Goal: Task Accomplishment & Management: Manage account settings

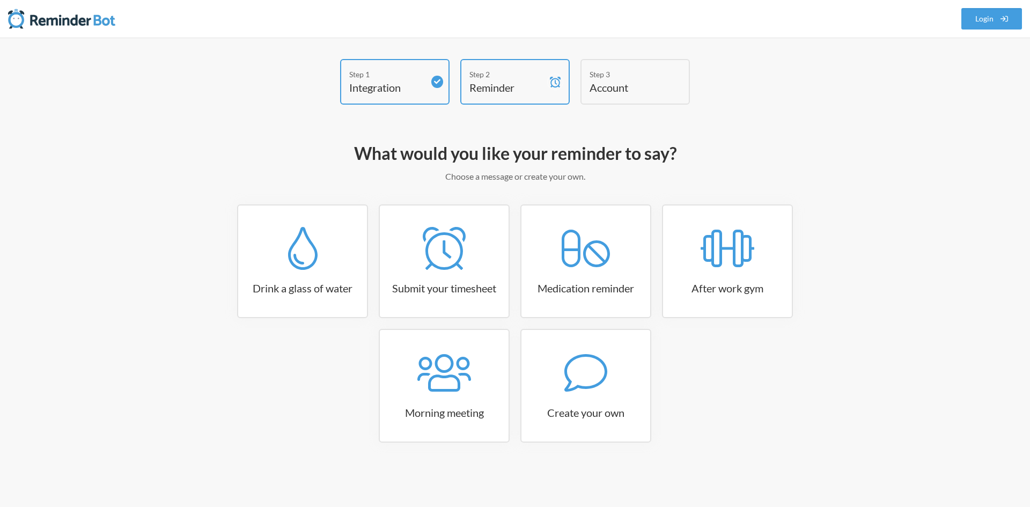
click at [662, 364] on div "Drink a glass of water Submit your timesheet Medication reminder After work gym…" at bounding box center [515, 328] width 622 height 249
click at [635, 370] on div at bounding box center [585, 372] width 129 height 43
select select "08:30:00"
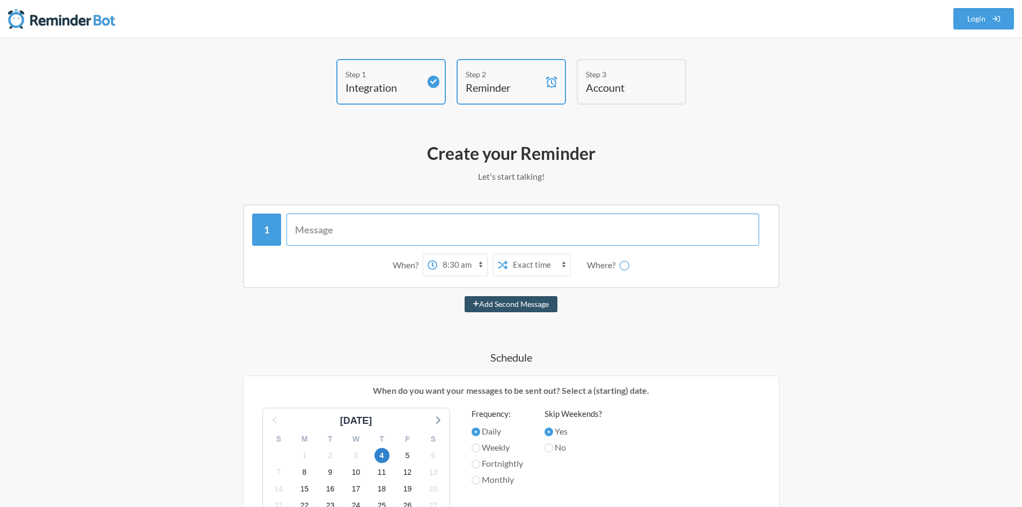
click at [308, 242] on input "text" at bounding box center [522, 230] width 473 height 32
type input "Fill"
select select "D09D9MJGH2N"
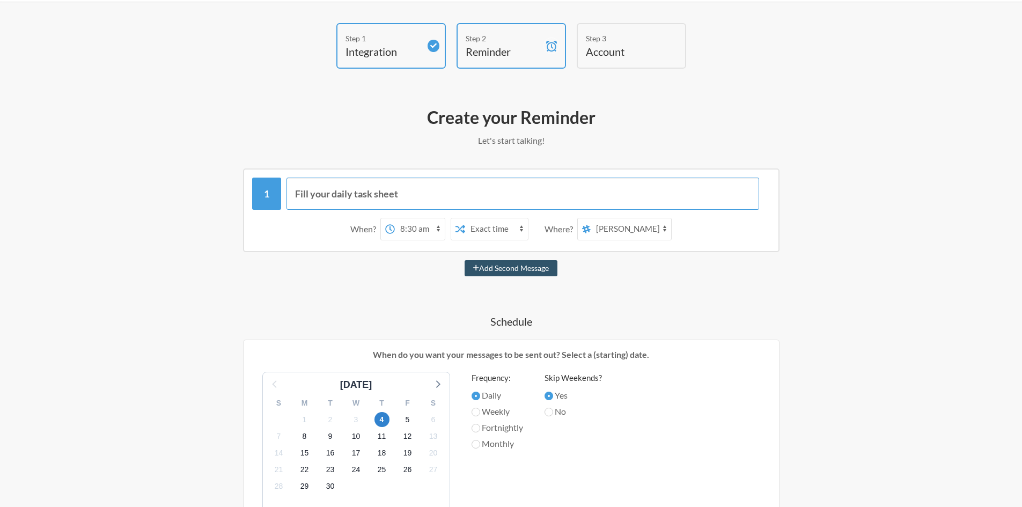
scroll to position [107, 0]
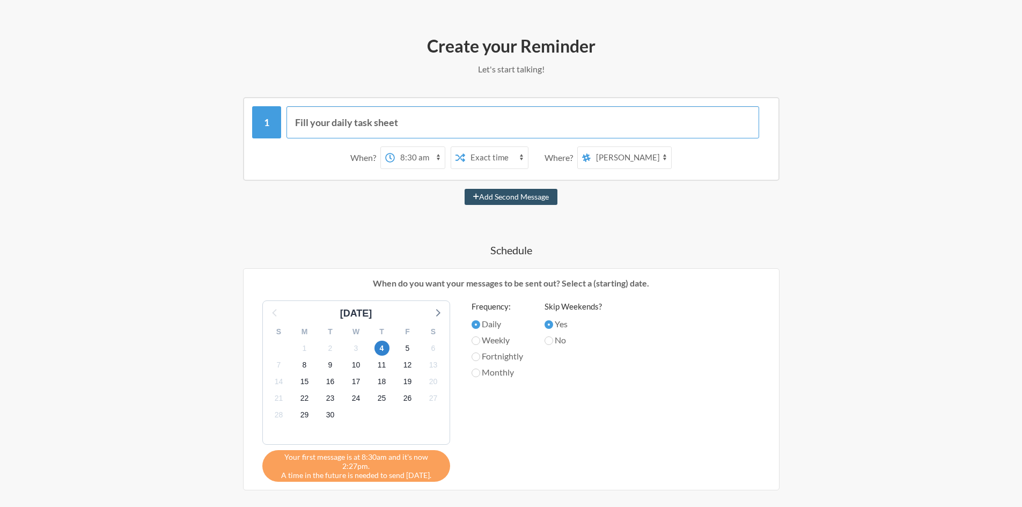
type input "Fill your daily task sheet"
click at [413, 154] on select "12:00 am 12:15 am 12:30 am 12:45 am 1:00 am 1:15 am 1:30 am 1:45 am 2:00 am 2:1…" at bounding box center [420, 157] width 50 height 21
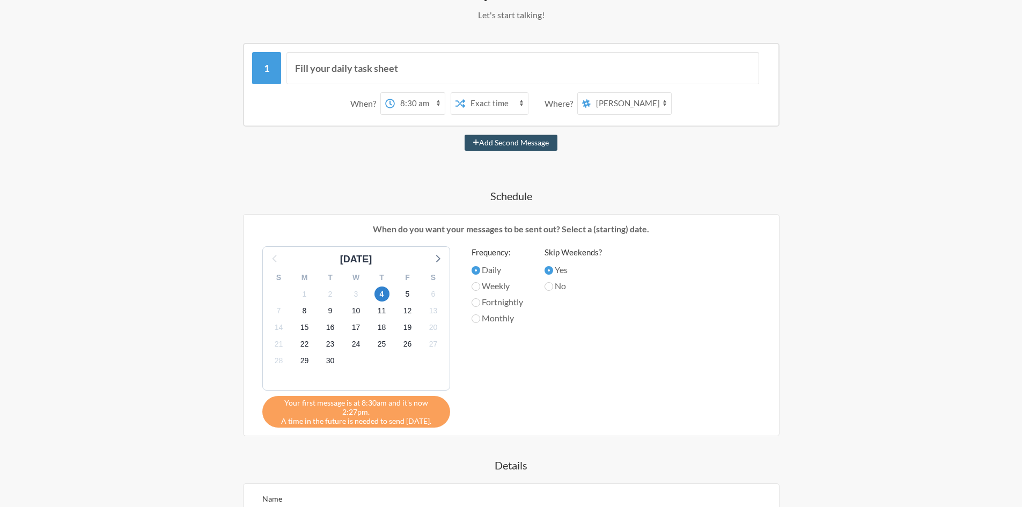
scroll to position [161, 0]
click at [431, 100] on select "12:00 am 12:15 am 12:30 am 12:45 am 1:00 am 1:15 am 1:30 am 1:45 am 2:00 am 2:1…" at bounding box center [420, 103] width 50 height 21
select select "12:30:00"
click at [395, 93] on select "12:00 am 12:15 am 12:30 am 12:45 am 1:00 am 1:15 am 1:30 am 1:45 am 2:00 am 2:1…" at bounding box center [420, 103] width 50 height 21
click at [433, 189] on h4 "Schedule" at bounding box center [511, 196] width 622 height 15
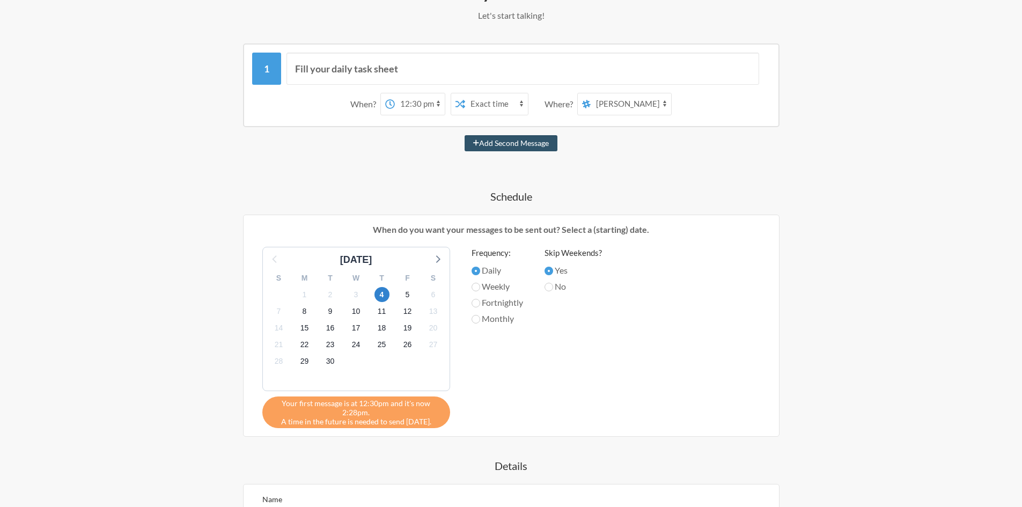
click at [505, 106] on select "Exact time Random time" at bounding box center [496, 103] width 63 height 21
click at [465, 93] on select "Exact time Random time" at bounding box center [496, 103] width 63 height 21
click at [616, 106] on select "job-hunting general random techset-treat tech-news erp-stuff Hassan Afaq Asim A…" at bounding box center [631, 103] width 80 height 21
select select "C04C3HXSYCD"
click at [591, 93] on select "job-hunting general random techset-treat tech-news erp-stuff Hassan Afaq Asim A…" at bounding box center [631, 103] width 80 height 21
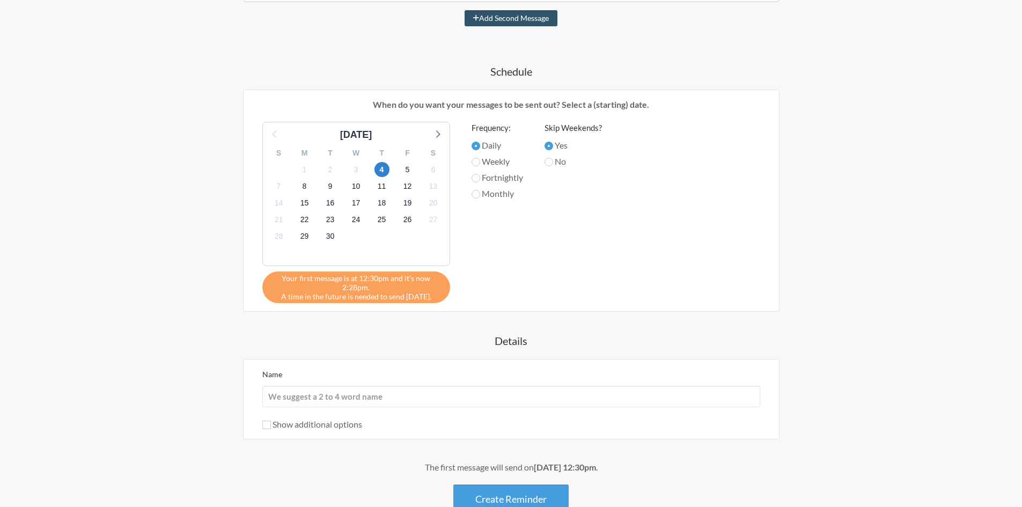
scroll to position [357, 0]
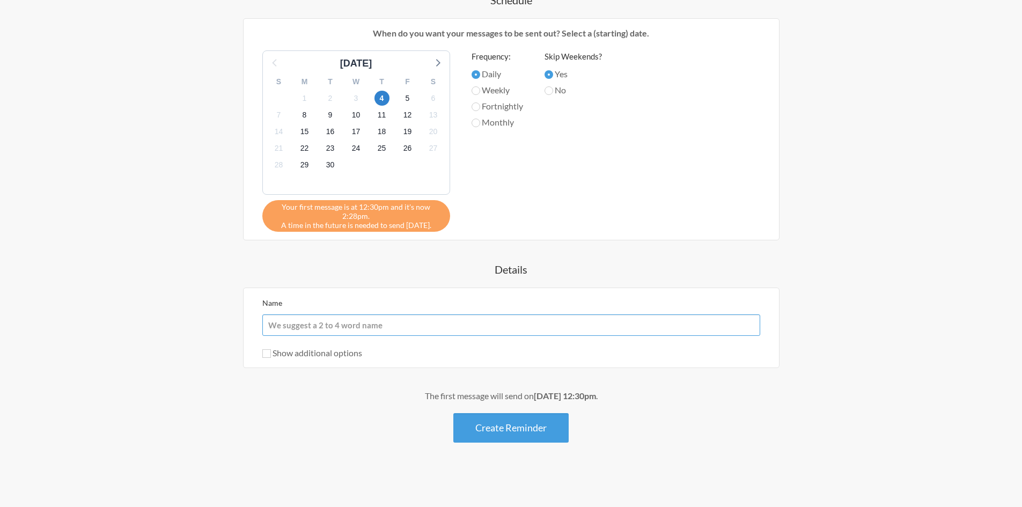
click at [330, 324] on input "Name" at bounding box center [511, 324] width 498 height 21
type input "T"
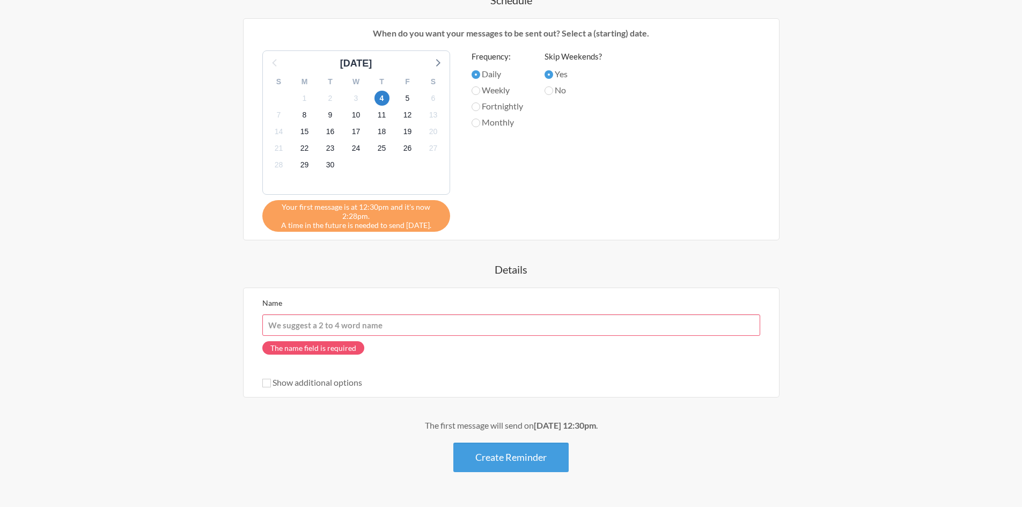
click at [308, 327] on input "Name" at bounding box center [511, 324] width 498 height 21
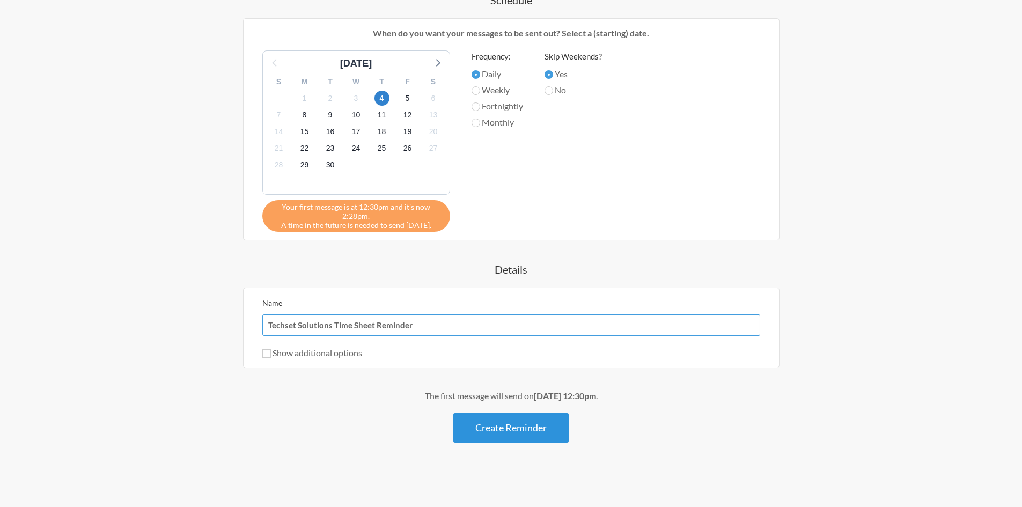
type input "Techset Solutions Time Sheet Reminder"
click at [533, 438] on button "Create Reminder" at bounding box center [510, 428] width 115 height 30
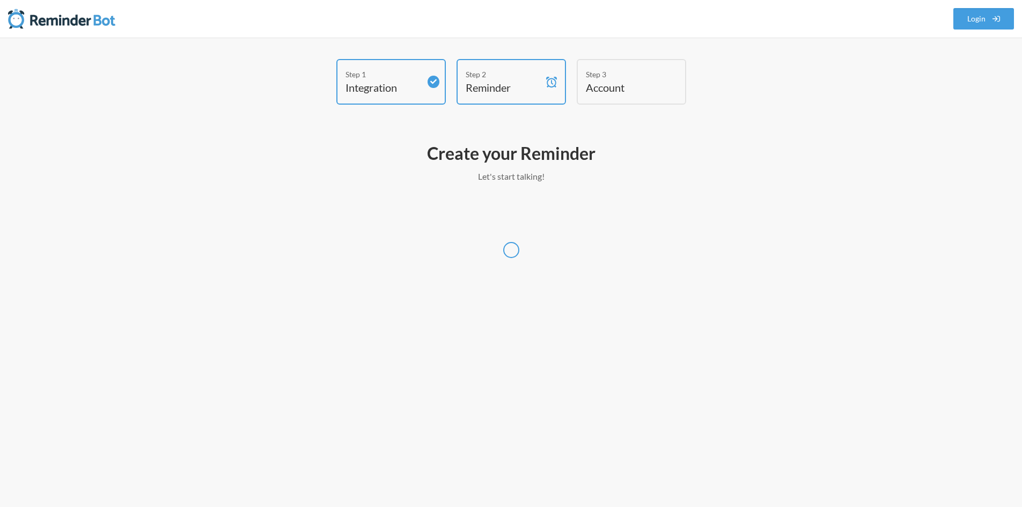
scroll to position [0, 0]
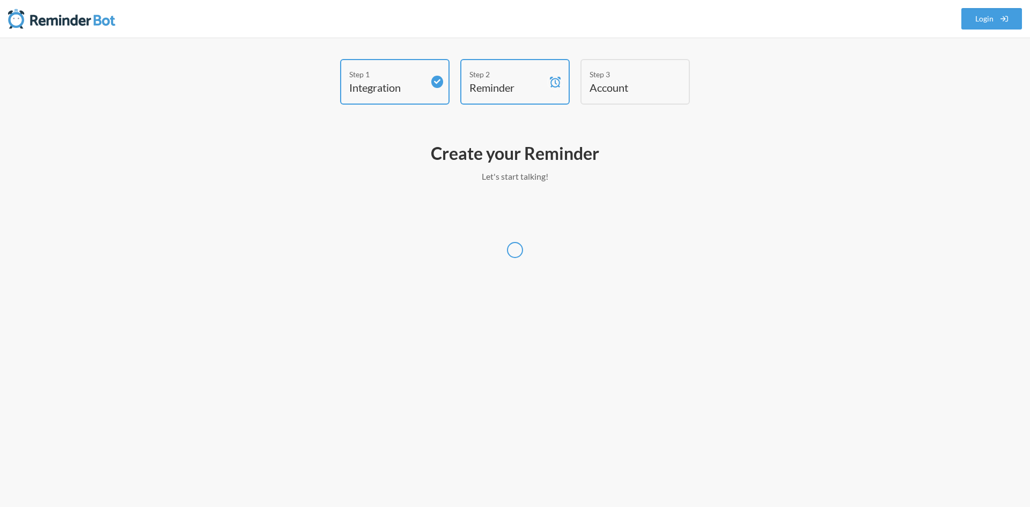
select select "Asia/Karachi"
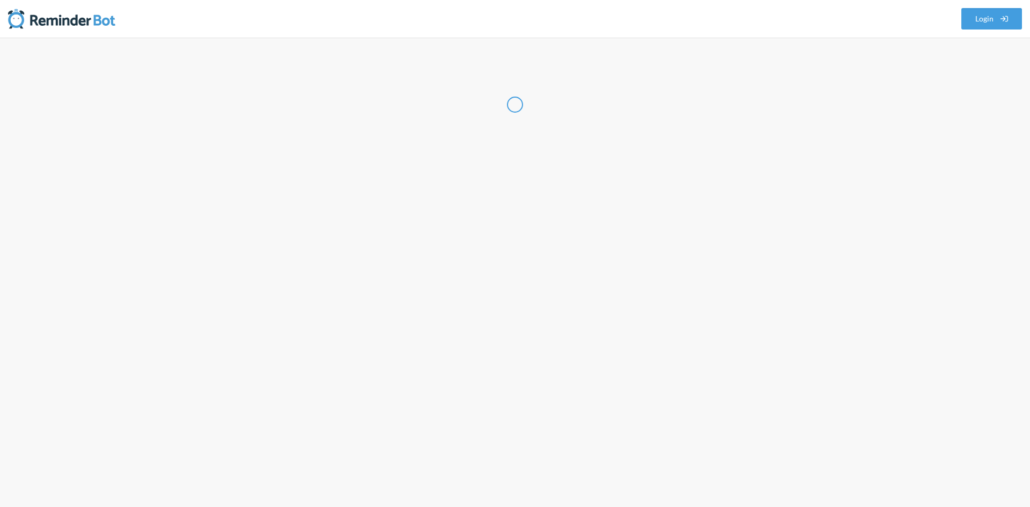
select select "PK"
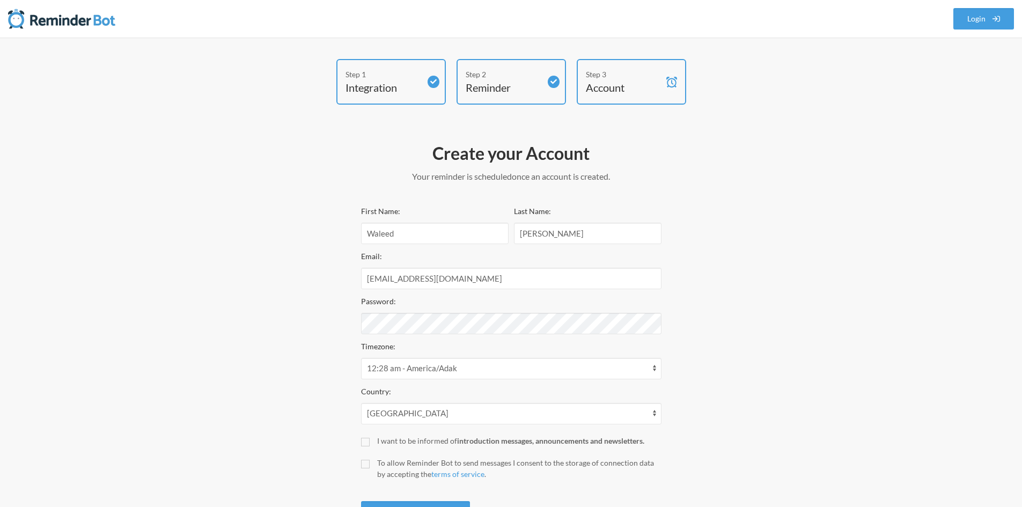
scroll to position [50, 0]
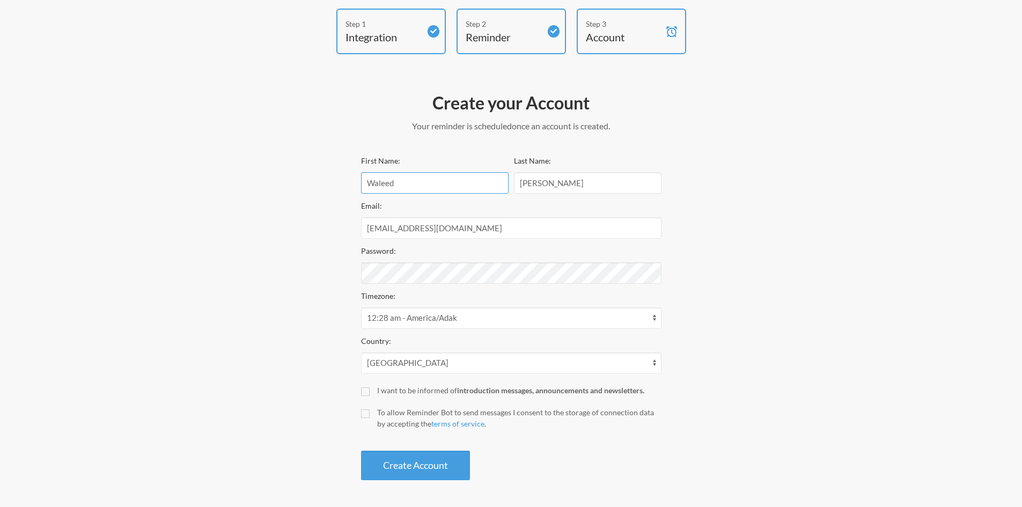
drag, startPoint x: 425, startPoint y: 182, endPoint x: 445, endPoint y: 184, distance: 19.4
click at [425, 182] on input "Waleed" at bounding box center [435, 182] width 148 height 21
click at [544, 175] on input "Abdullah" at bounding box center [588, 182] width 148 height 21
click at [438, 190] on input "Waleed" at bounding box center [435, 182] width 148 height 21
click at [549, 188] on input "Abdullah" at bounding box center [588, 182] width 148 height 21
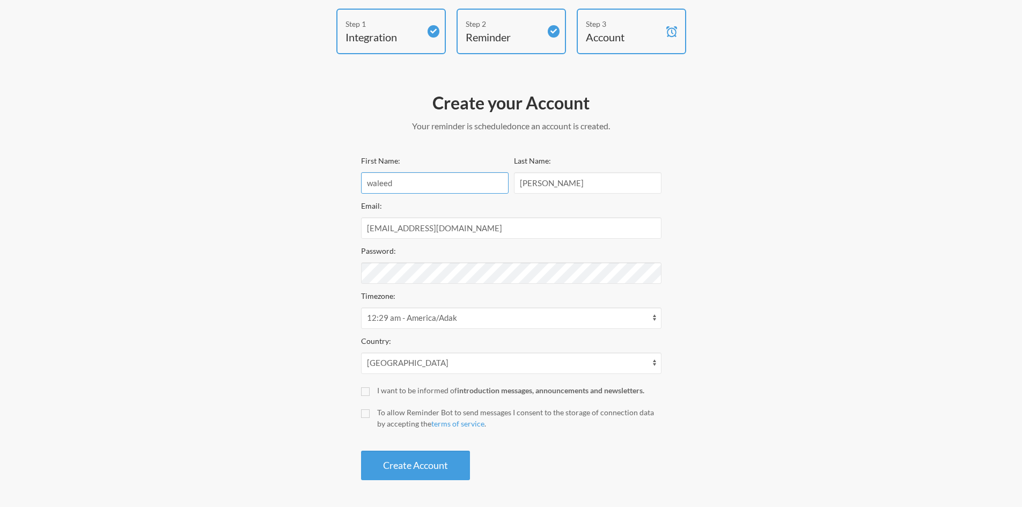
click at [426, 193] on input "waleed" at bounding box center [435, 182] width 148 height 21
click at [446, 186] on input "waleed" at bounding box center [435, 182] width 148 height 21
click at [370, 183] on input "waleed" at bounding box center [435, 182] width 148 height 21
type input "Waleed"
click at [325, 267] on div "Step 1 Integration Step 2 Reminder Step 3 Account Create your Account Your remi…" at bounding box center [511, 247] width 644 height 477
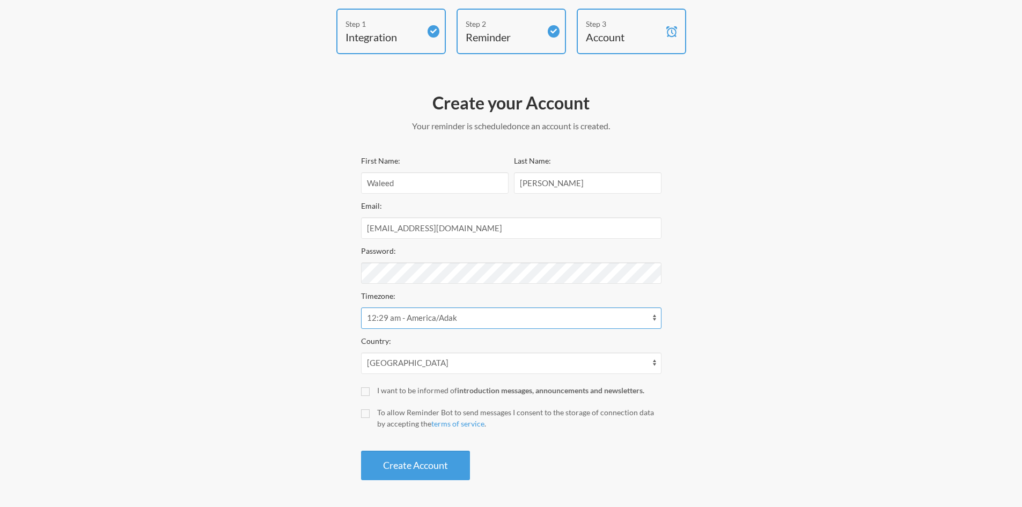
click at [451, 322] on select "12:29 am - America/Adak 12:29 am - Pacific/Gambier 10:29 am - Africa/Algiers 10…" at bounding box center [511, 317] width 300 height 21
click at [361, 307] on select "12:29 am - America/Adak 12:29 am - Pacific/Gambier 10:29 am - Africa/Algiers 10…" at bounding box center [511, 317] width 300 height 21
click at [364, 388] on input "I want to be informed of introduction messages, announcements and newsletters." at bounding box center [365, 391] width 9 height 9
checkbox input "true"
click at [369, 410] on input "To allow Reminder Bot to send messages I consent to the storage of connection d…" at bounding box center [365, 413] width 9 height 9
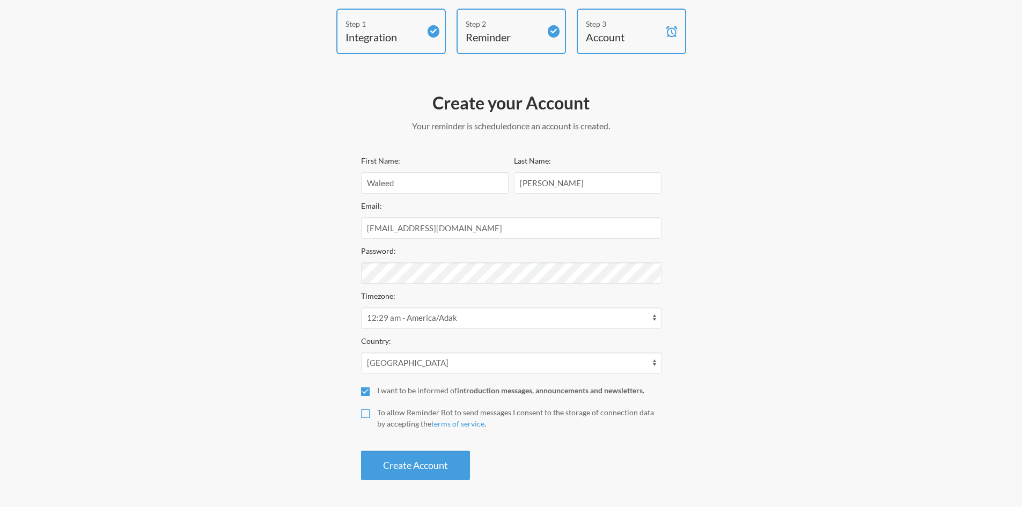
checkbox input "true"
click at [390, 452] on button "Create Account" at bounding box center [415, 466] width 109 height 30
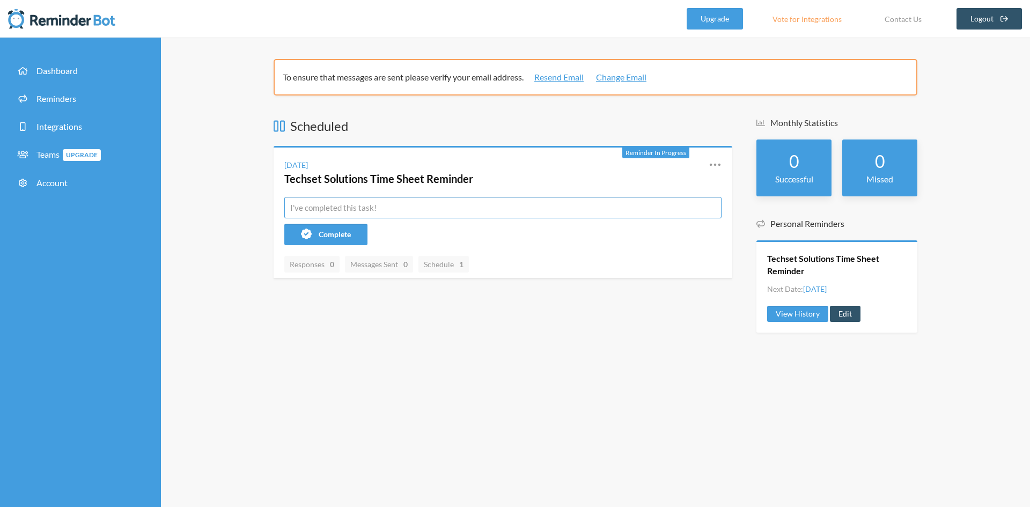
click at [353, 208] on input "text" at bounding box center [502, 207] width 437 height 21
click at [356, 216] on input "text" at bounding box center [502, 207] width 437 height 21
click at [352, 227] on button "Complete" at bounding box center [325, 234] width 83 height 21
click at [430, 139] on div "Scheduled Reminder Complete [DATE] Techset Solutions Time Sheet Reminder Resche…" at bounding box center [503, 197] width 459 height 161
click at [716, 160] on icon at bounding box center [715, 164] width 13 height 13
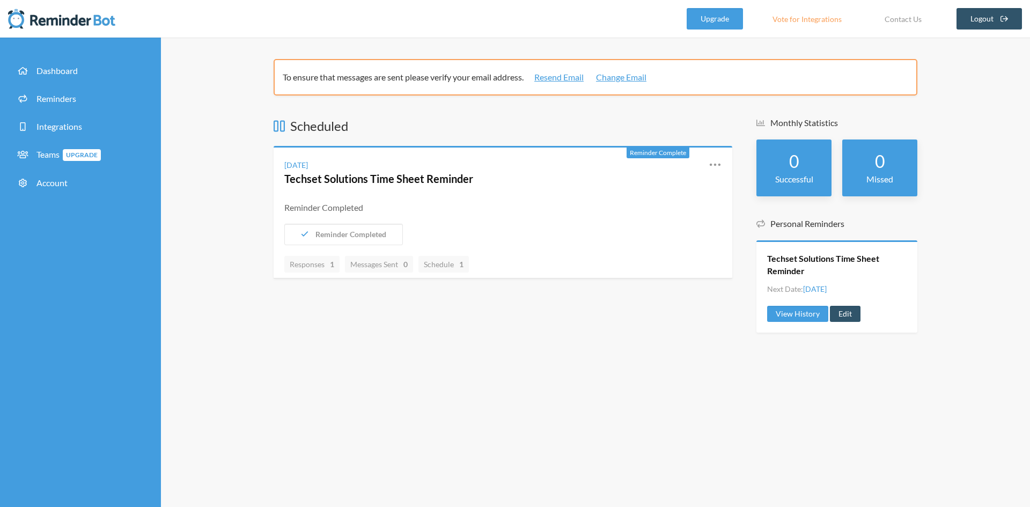
click at [716, 160] on icon at bounding box center [715, 164] width 13 height 13
click at [679, 187] on link "Reschedule" at bounding box center [667, 193] width 91 height 17
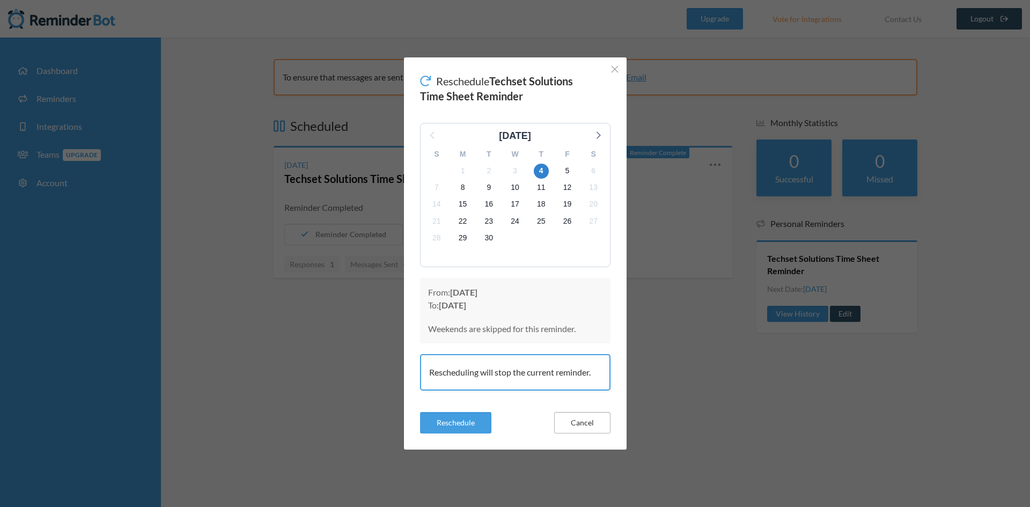
click at [584, 425] on button "Cancel" at bounding box center [582, 422] width 56 height 21
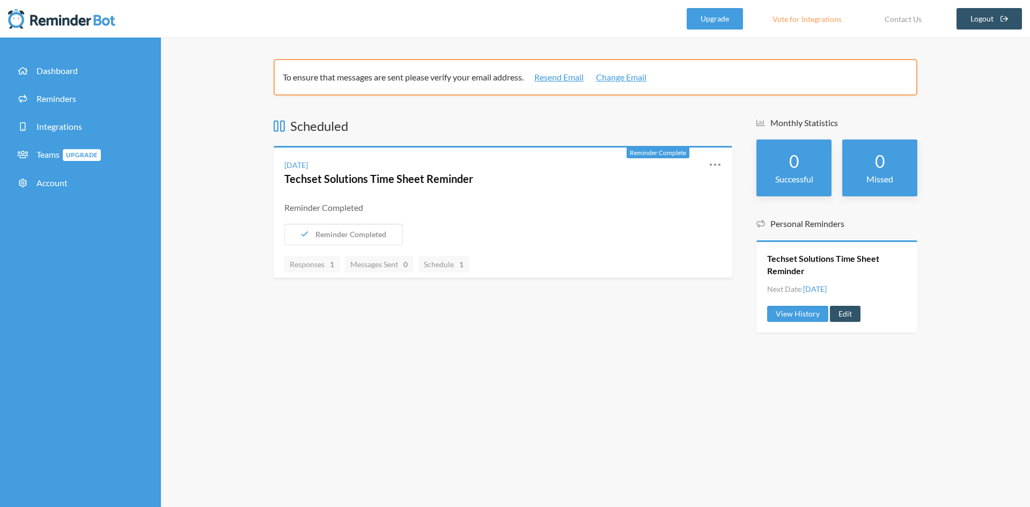
click at [568, 310] on div "Scheduled Reminder Complete [DATE] Techset Solutions Time Sheet Reminder Resche…" at bounding box center [503, 230] width 459 height 226
click at [70, 126] on span "Integrations" at bounding box center [59, 126] width 46 height 10
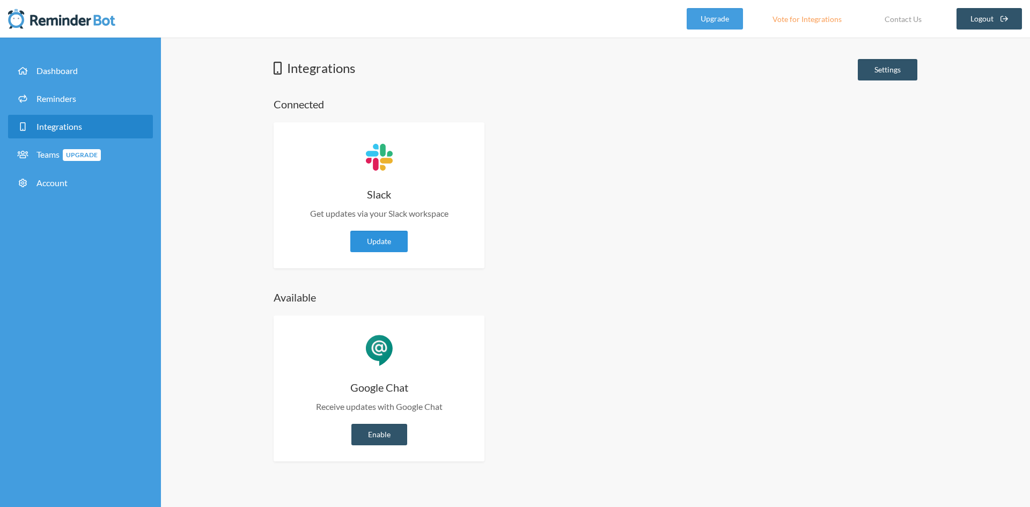
click at [385, 237] on link "Update" at bounding box center [378, 241] width 57 height 21
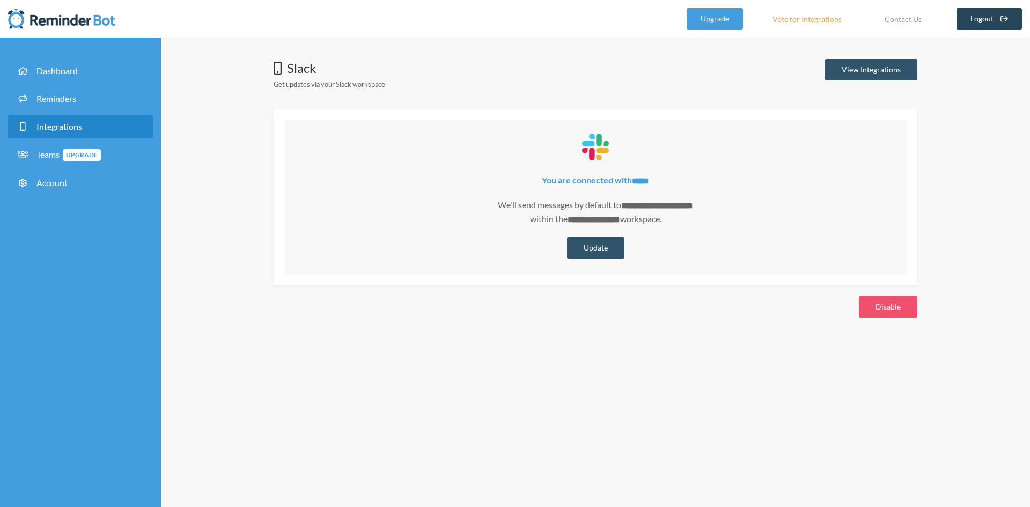
click at [982, 21] on link "Logout" at bounding box center [989, 18] width 66 height 21
